Goal: Task Accomplishment & Management: Use online tool/utility

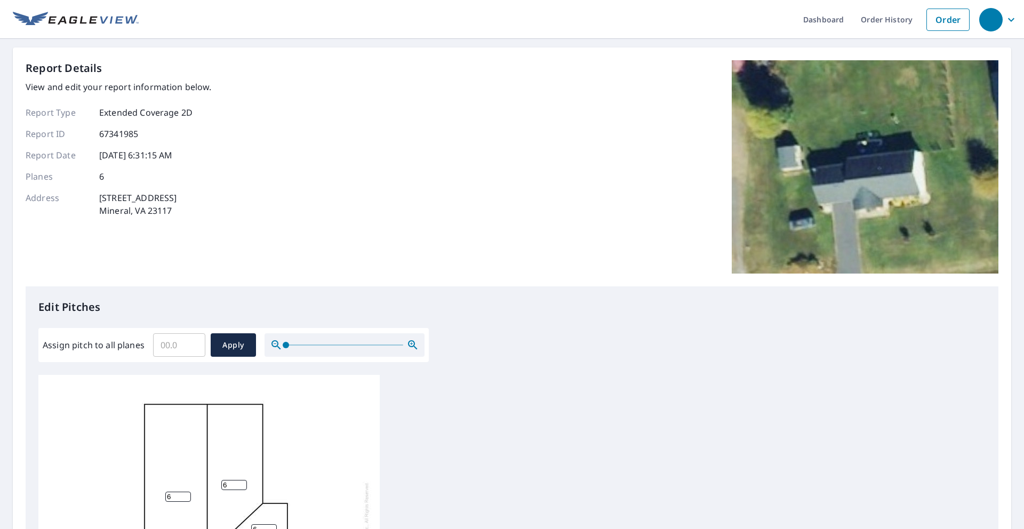
click at [179, 347] on input "Assign pitch to all planes" at bounding box center [179, 345] width 52 height 30
type input "5"
click at [226, 342] on span "Apply" at bounding box center [233, 345] width 28 height 13
type input "5"
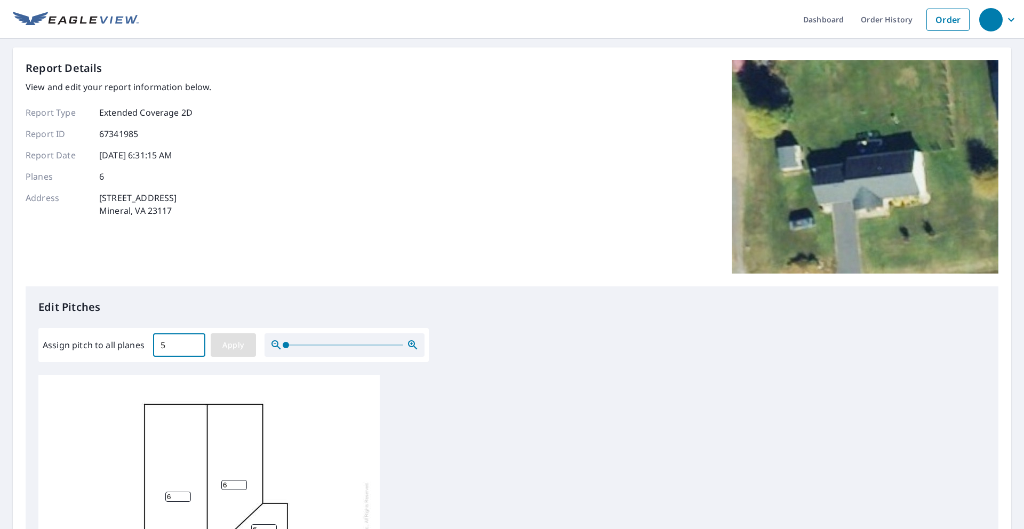
type input "5"
click at [242, 341] on span "Apply" at bounding box center [233, 345] width 28 height 13
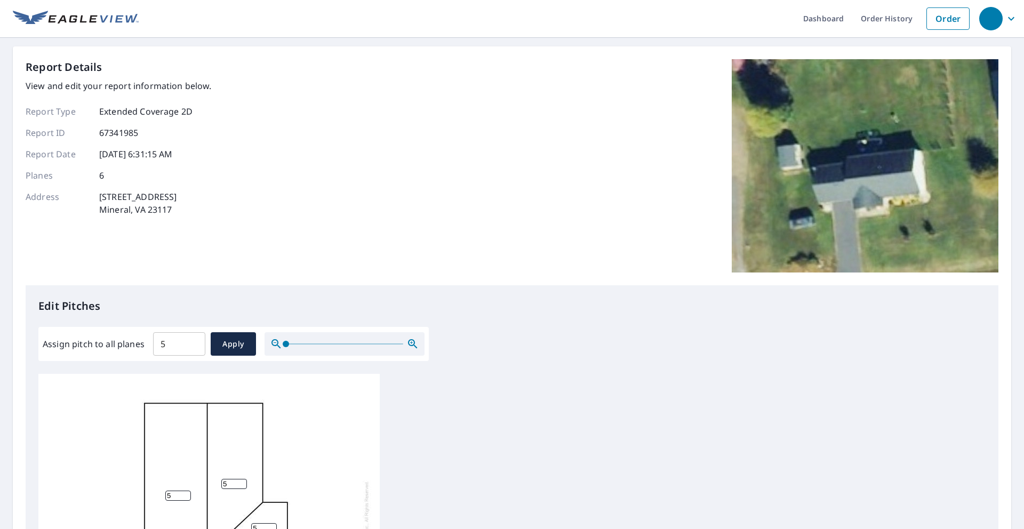
scroll to position [315, 0]
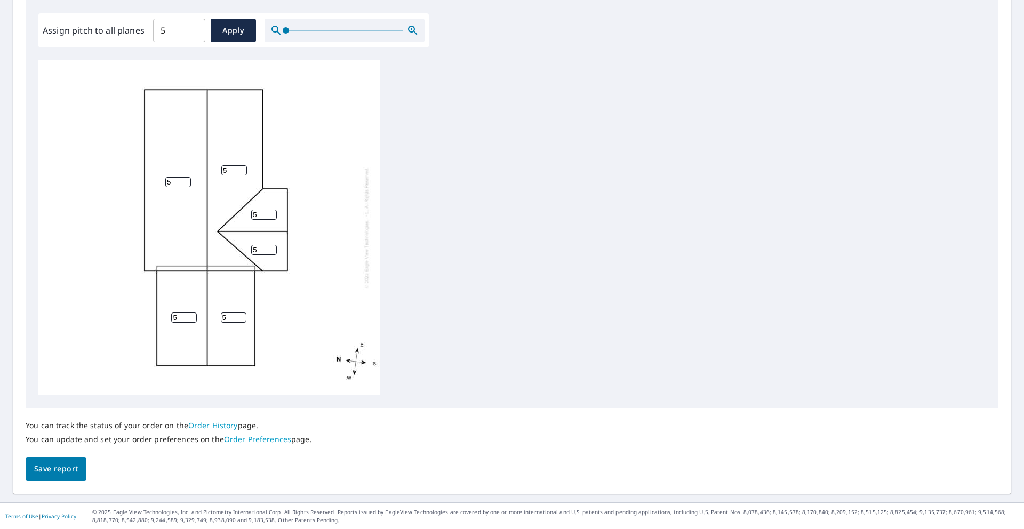
click at [57, 470] on span "Save report" at bounding box center [56, 469] width 44 height 13
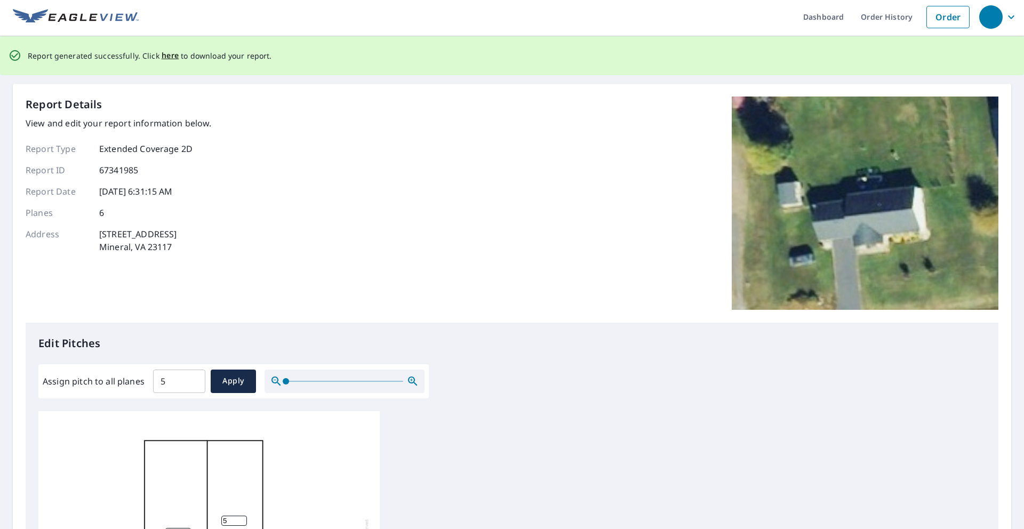
scroll to position [0, 0]
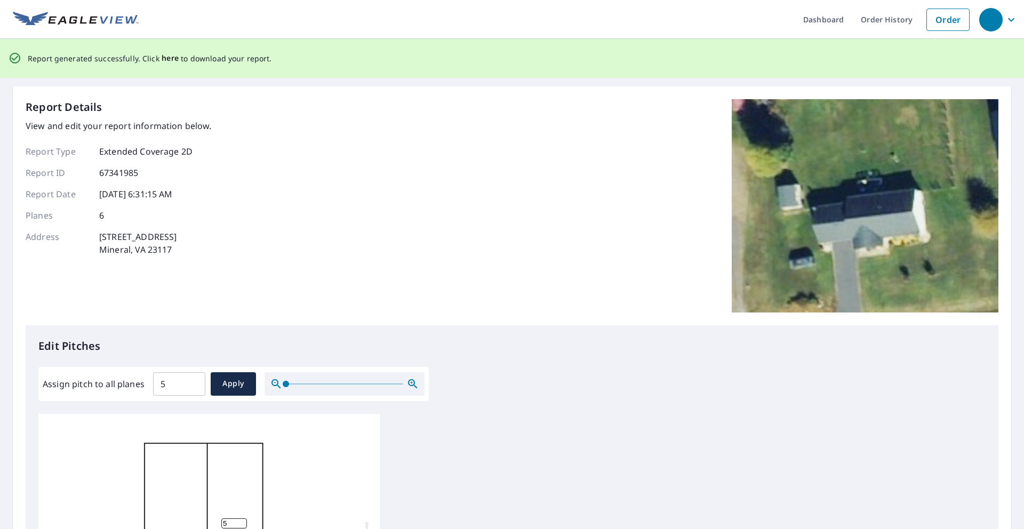
click at [162, 60] on span "here" at bounding box center [171, 58] width 18 height 13
